Goal: Obtain resource: Download file/media

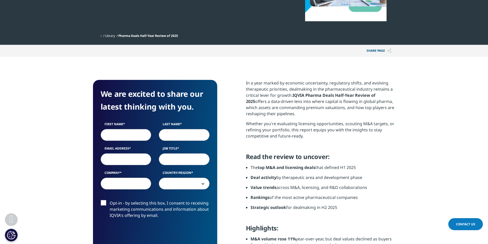
scroll to position [128, 0]
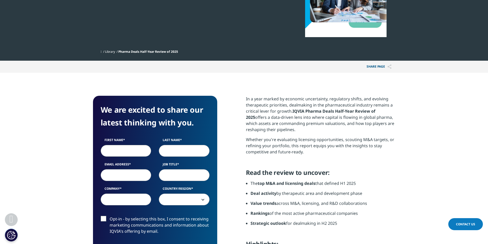
click at [139, 149] on input "First Name" at bounding box center [126, 151] width 51 height 12
type input "[PERSON_NAME]"
type input "Konidas"
type input "[EMAIL_ADDRESS][DOMAIN_NAME]"
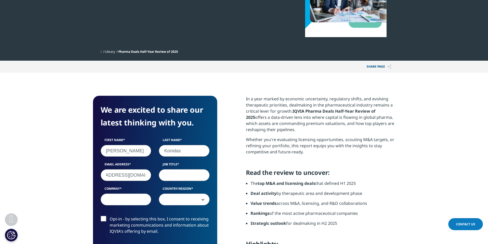
scroll to position [0, 0]
type input "CAO"
drag, startPoint x: 124, startPoint y: 173, endPoint x: 150, endPoint y: 176, distance: 26.4
click at [150, 176] on input "[EMAIL_ADDRESS][DOMAIN_NAME]" at bounding box center [126, 175] width 51 height 12
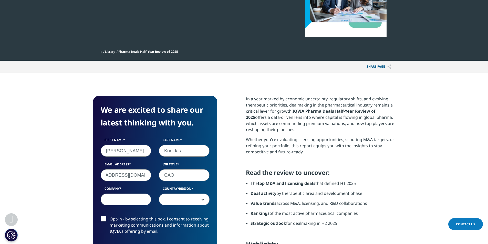
scroll to position [0, 0]
click at [128, 198] on input "Company" at bounding box center [126, 200] width 51 height 12
type input "Altasciences"
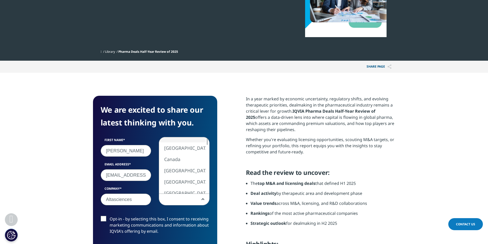
click at [167, 200] on span at bounding box center [184, 200] width 50 height 12
select select "Canada"
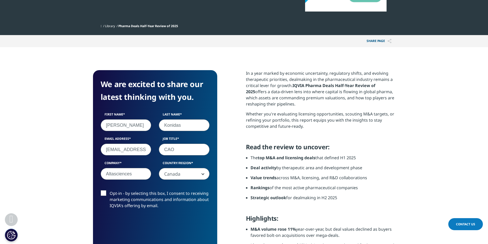
scroll to position [179, 0]
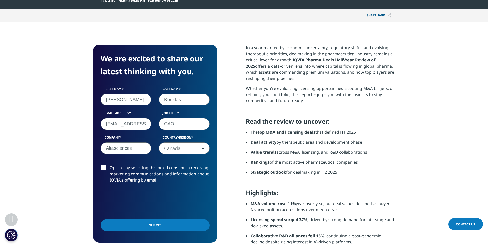
click at [104, 167] on label "Opt-in - by selecting this box, I consent to receiving marketing communications…" at bounding box center [155, 175] width 109 height 21
click at [110, 165] on input "Opt-in - by selecting this box, I consent to receiving marketing communications…" at bounding box center [110, 165] width 0 height 0
click at [151, 225] on input "Submit" at bounding box center [155, 225] width 109 height 12
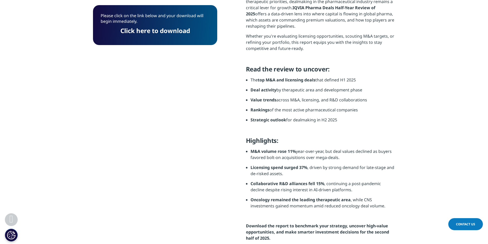
scroll to position [40, 124]
click at [142, 31] on link "Click here to download" at bounding box center [155, 30] width 70 height 8
